Goal: Task Accomplishment & Management: Manage account settings

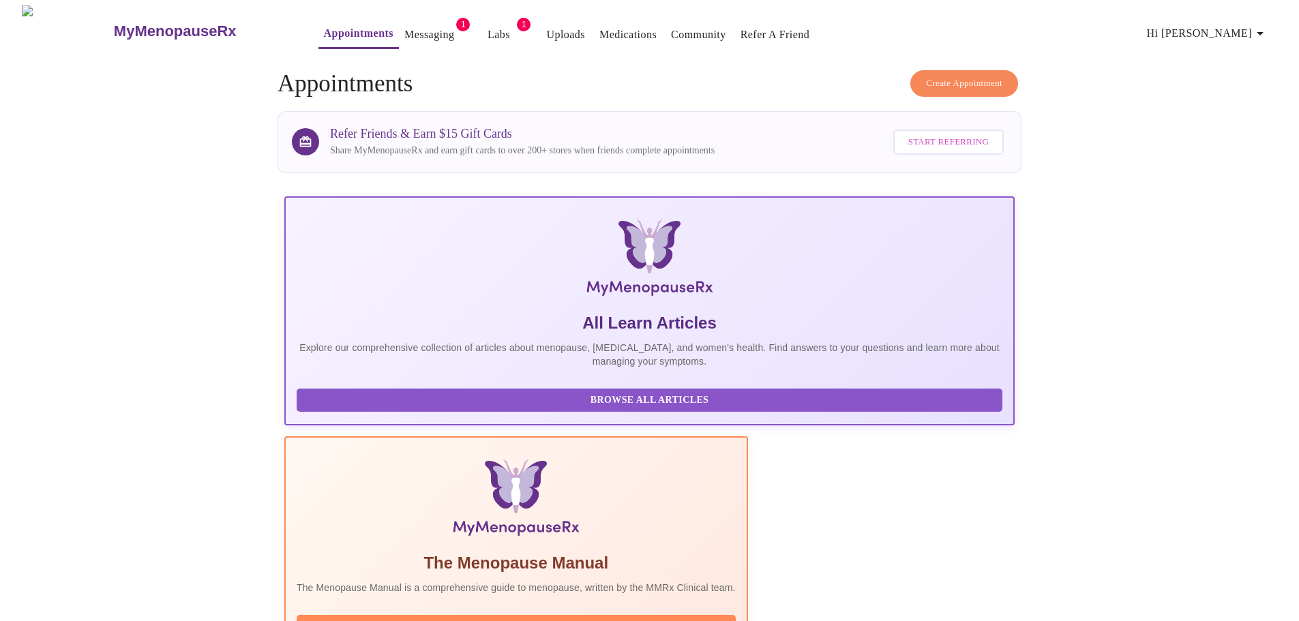
click at [1258, 25] on icon "button" at bounding box center [1260, 33] width 16 height 16
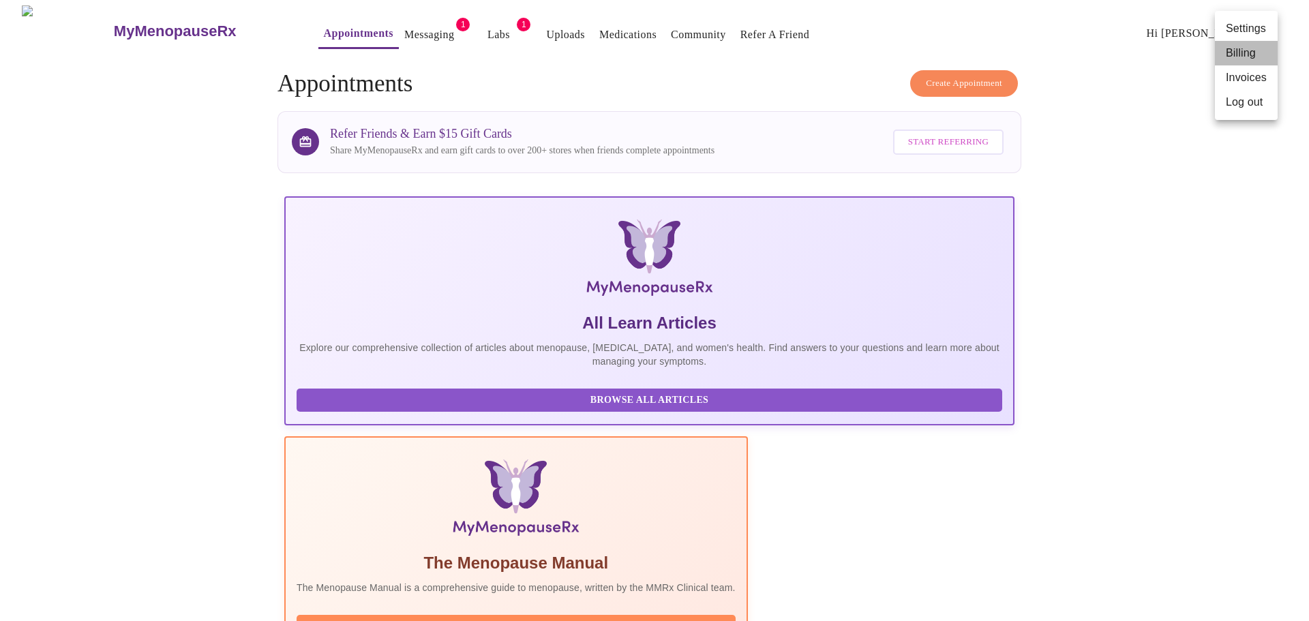
click at [1231, 57] on li "Billing" at bounding box center [1246, 53] width 63 height 25
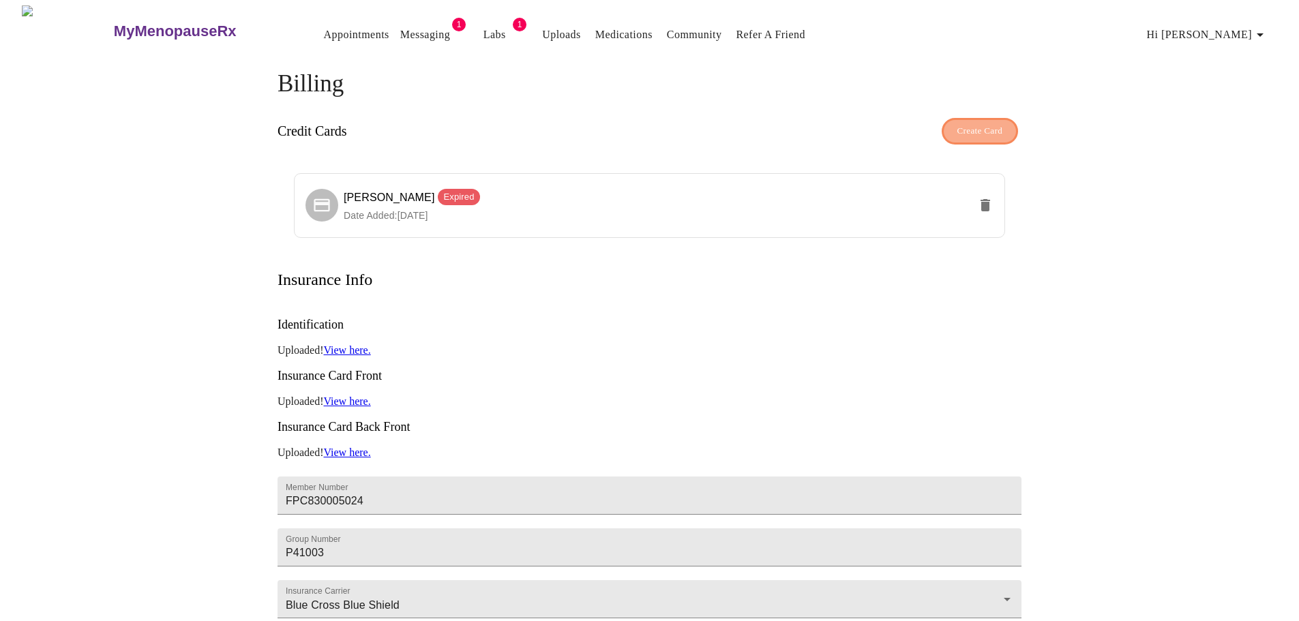
click at [988, 130] on span "Create Card" at bounding box center [980, 131] width 46 height 16
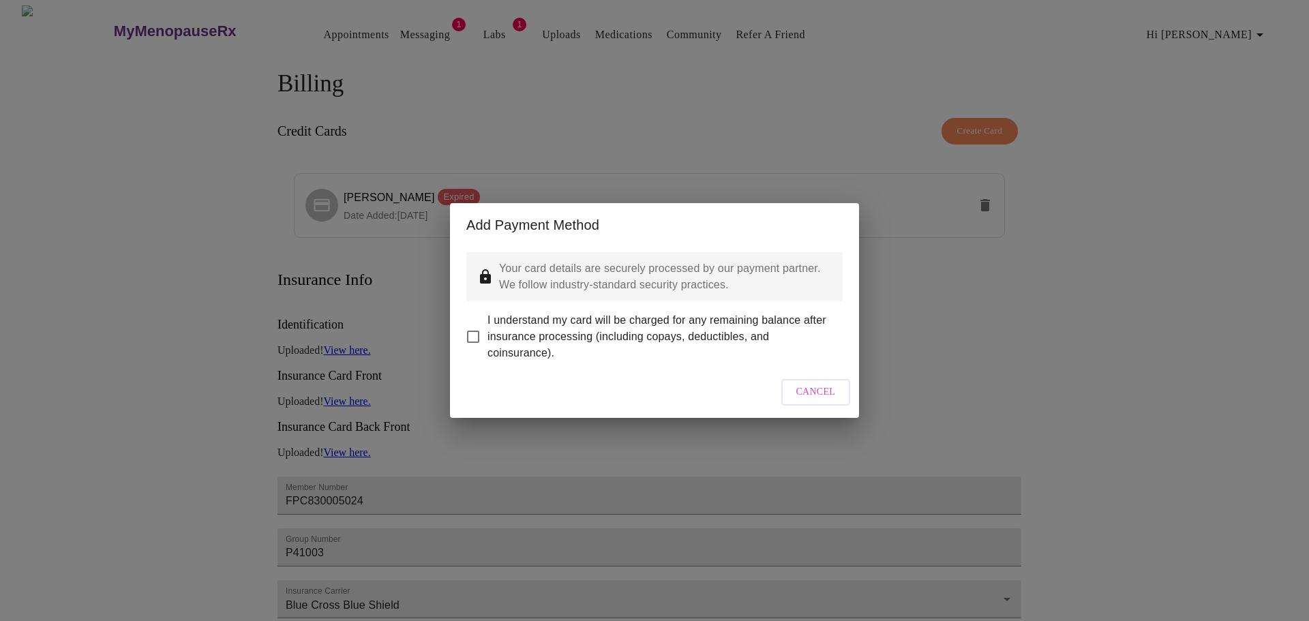
click at [473, 327] on input "I understand my card will be charged for any remaining balance after insurance …" at bounding box center [473, 336] width 29 height 29
checkbox input "true"
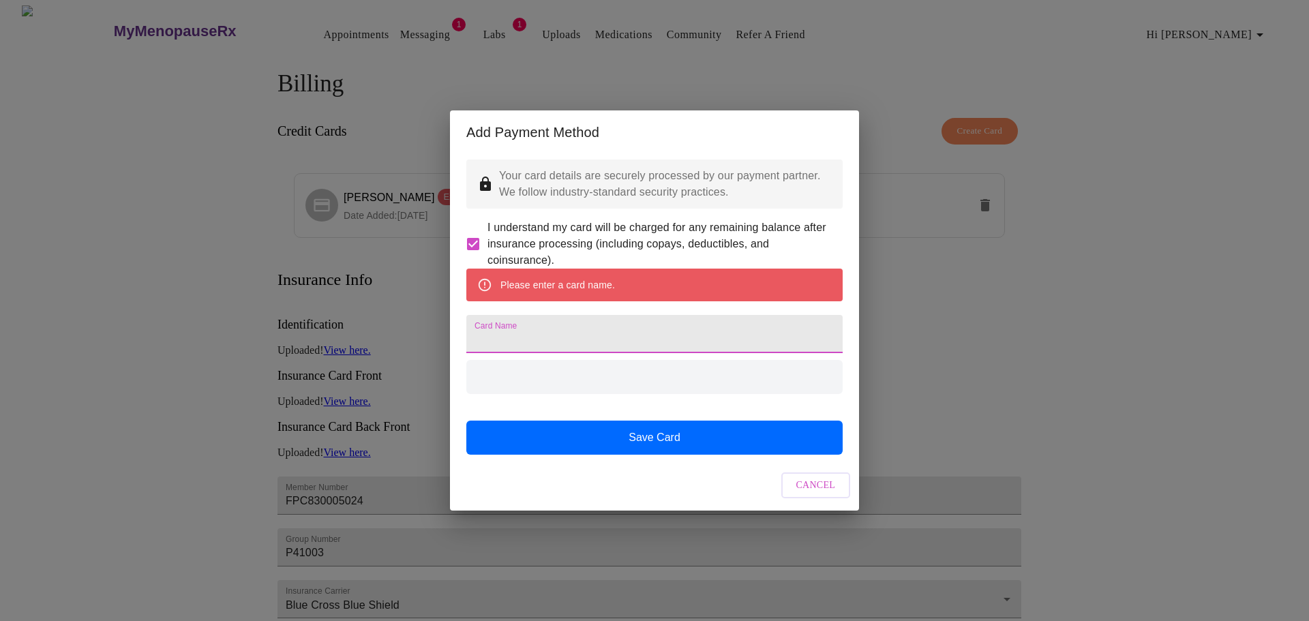
click at [507, 335] on input "Card Name" at bounding box center [654, 334] width 376 height 38
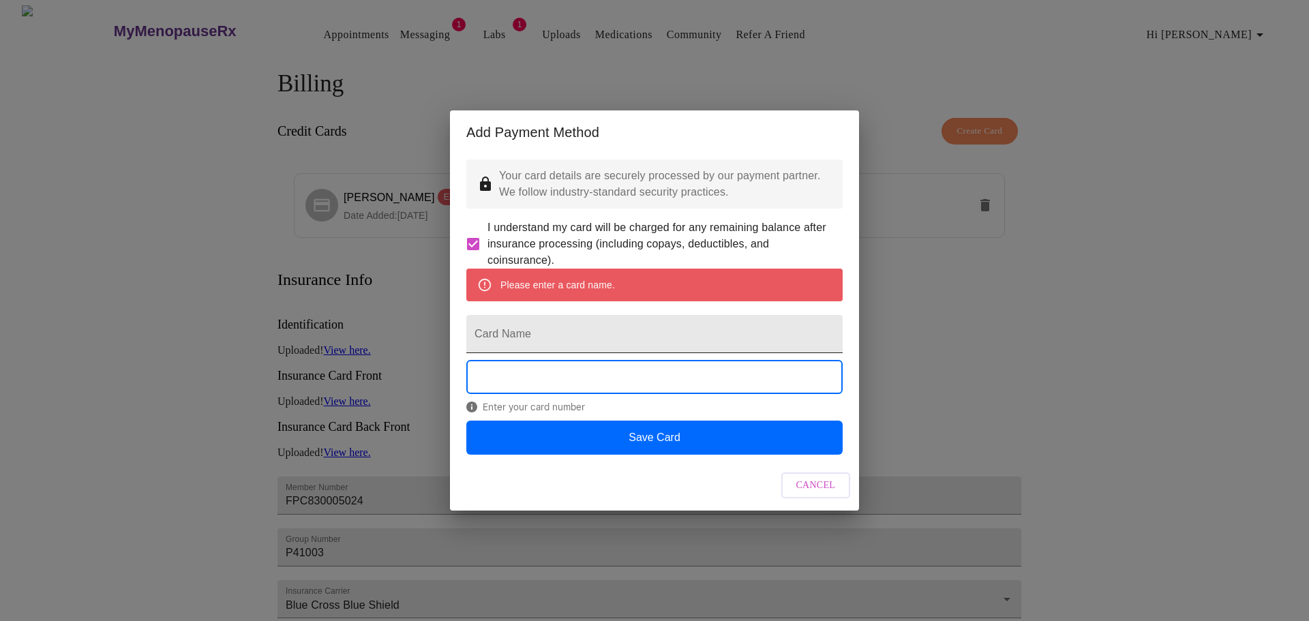
click at [507, 335] on input "Card Name" at bounding box center [654, 334] width 376 height 38
click at [478, 363] on div "Please enter a card name. Card Name Enter the expiration date Save Card" at bounding box center [654, 362] width 376 height 186
click at [637, 328] on input "Card Name" at bounding box center [654, 334] width 376 height 38
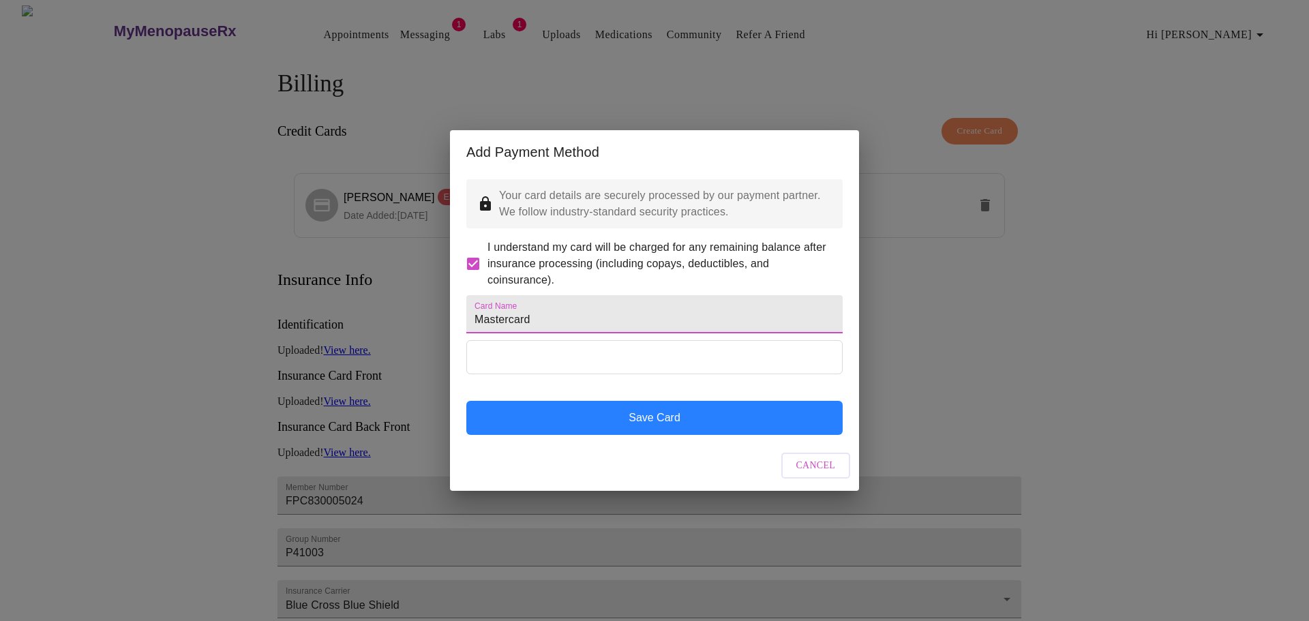
type input "Mastercard"
click at [670, 435] on button "Save Card" at bounding box center [654, 418] width 376 height 34
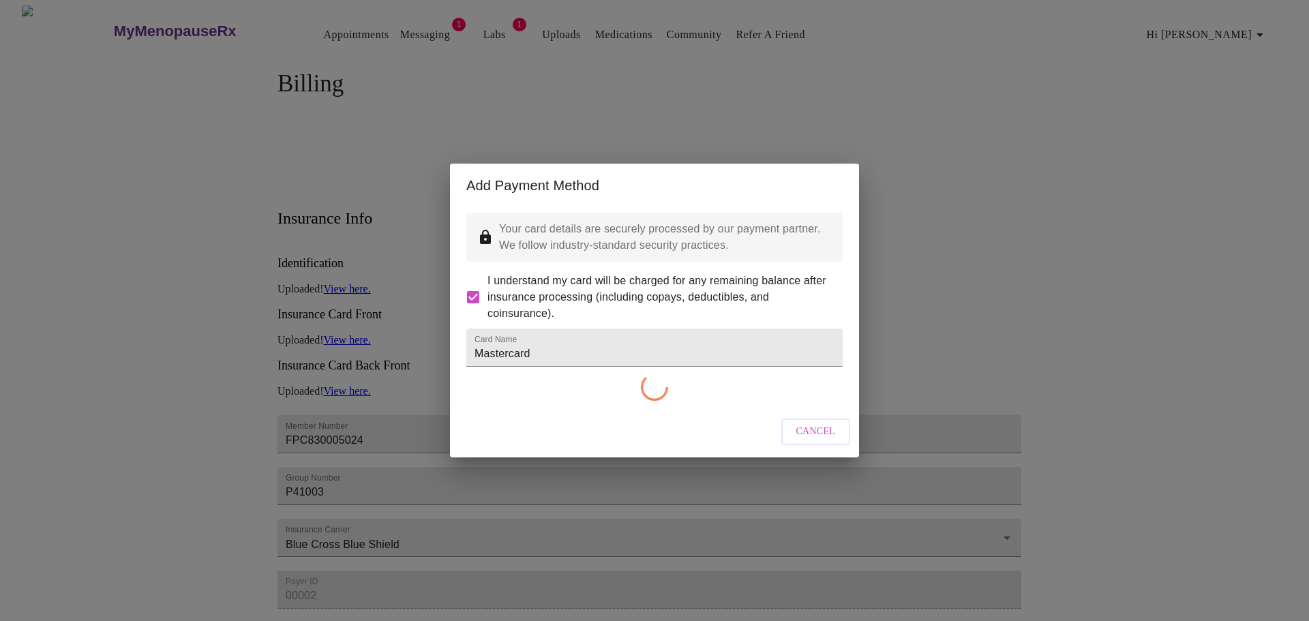
checkbox input "false"
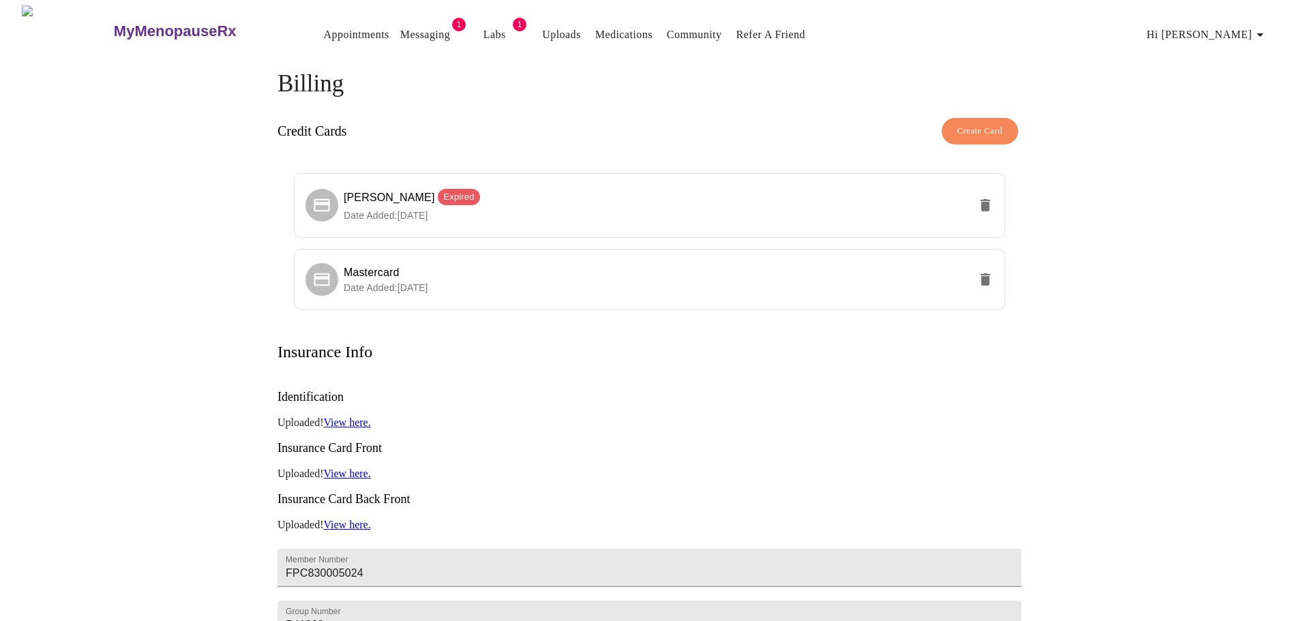
drag, startPoint x: 1109, startPoint y: 354, endPoint x: 1304, endPoint y: 18, distance: 388.2
click at [1111, 352] on div "MyMenopauseRx Appointments Messaging 1 Labs 1 Uploads Medications Community Ref…" at bounding box center [649, 418] width 1288 height 826
click at [1239, 30] on span "Hi [PERSON_NAME]" at bounding box center [1207, 34] width 121 height 19
click at [1237, 101] on li "Log out" at bounding box center [1246, 103] width 63 height 25
